Goal: Information Seeking & Learning: Learn about a topic

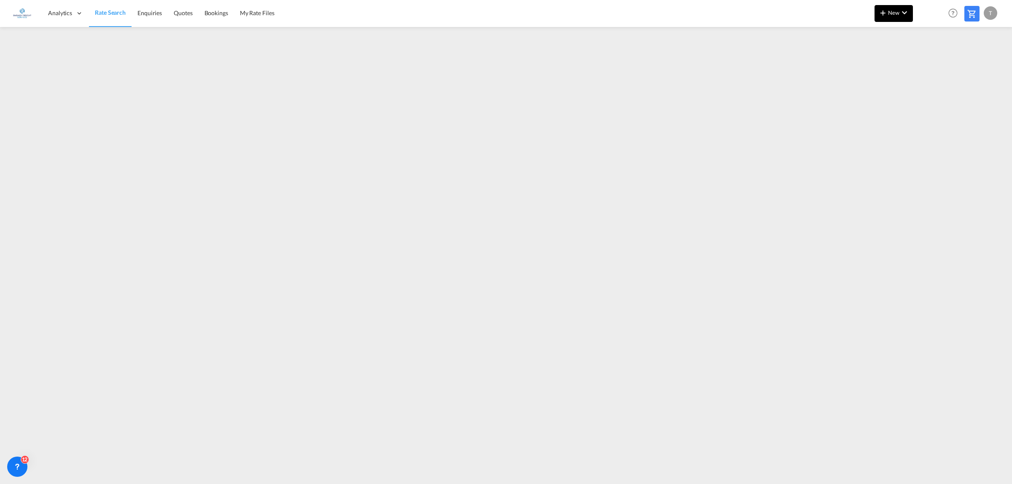
click at [898, 7] on button "New" at bounding box center [893, 13] width 38 height 17
click at [939, 59] on div "Ratesheet" at bounding box center [939, 63] width 31 height 21
click at [104, 12] on span "Rate Search" at bounding box center [110, 12] width 30 height 7
